Goal: Transaction & Acquisition: Purchase product/service

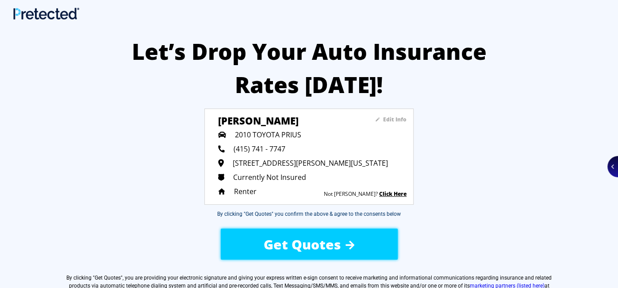
click at [341, 239] on div "Get Quotes" at bounding box center [309, 243] width 150 height 31
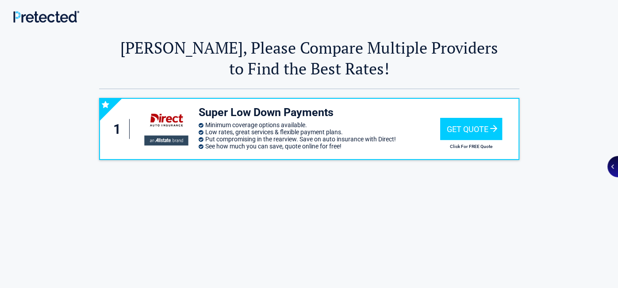
click at [558, 104] on div "1 Super Low Down Payments Minimum coverage options available. Low rates, great …" at bounding box center [309, 220] width 518 height 262
click at [484, 123] on div "Get Quote" at bounding box center [471, 129] width 62 height 22
